Goal: Transaction & Acquisition: Purchase product/service

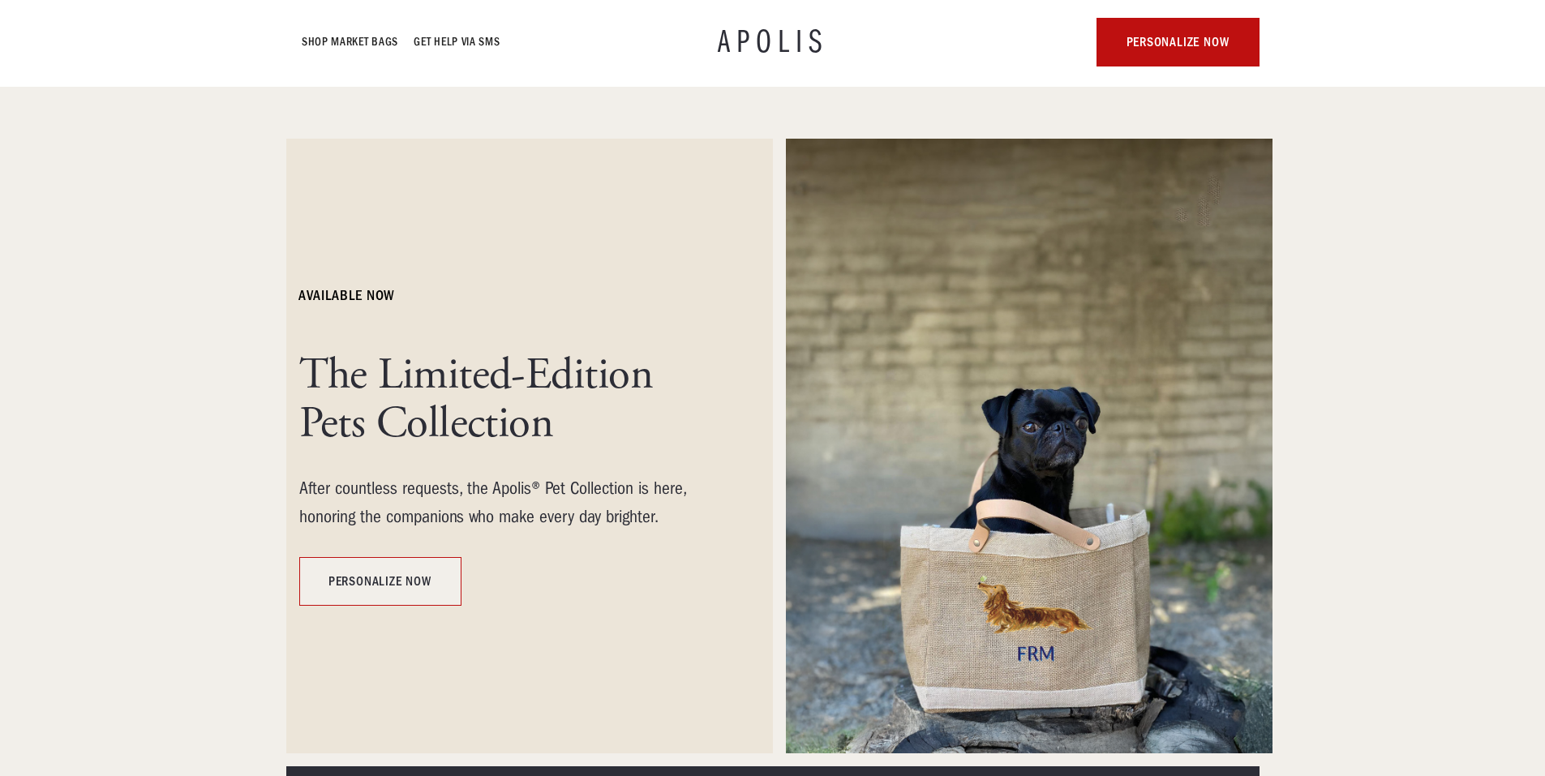
click at [422, 577] on link "personalize now" at bounding box center [380, 581] width 162 height 49
